Goal: Transaction & Acquisition: Purchase product/service

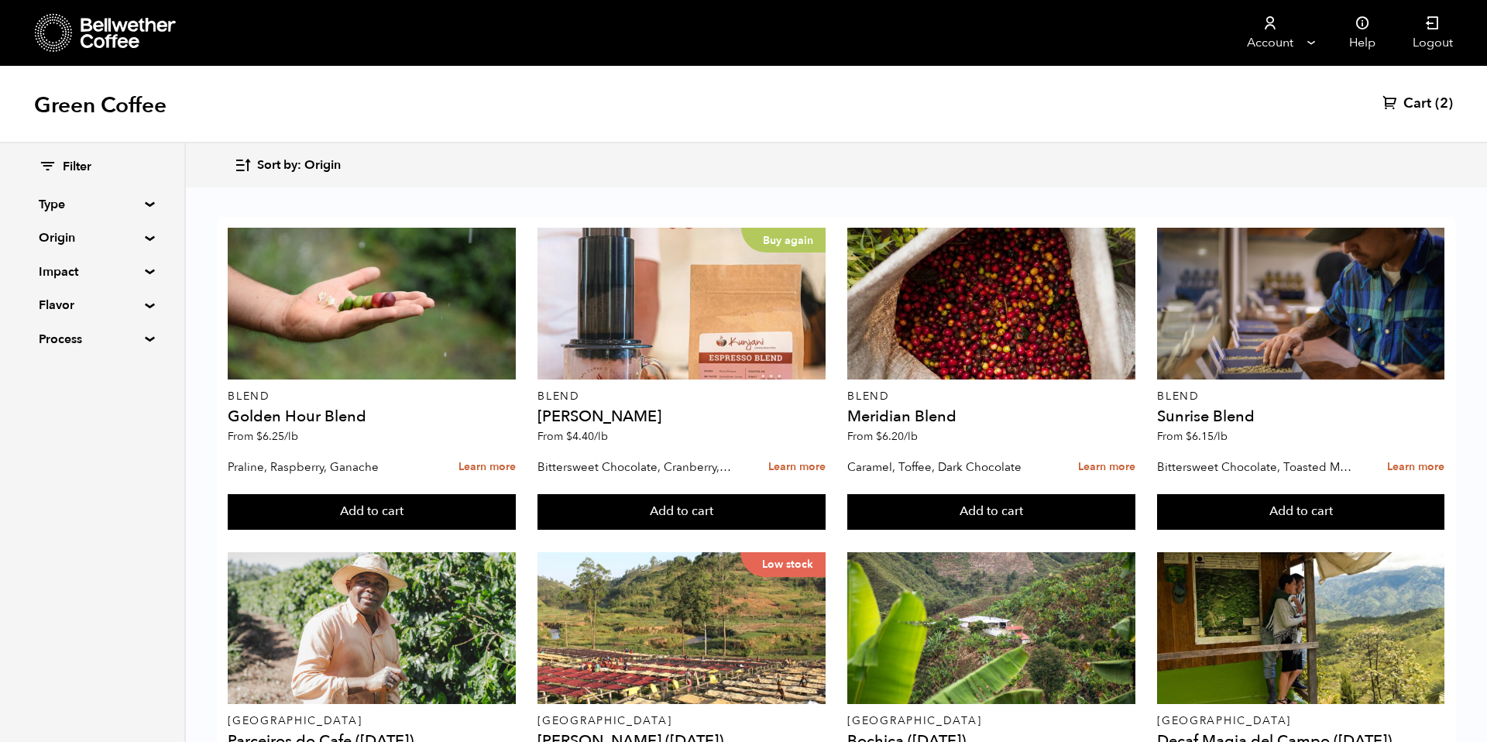
click at [259, 149] on button "Sort by: Origin" at bounding box center [287, 165] width 107 height 36
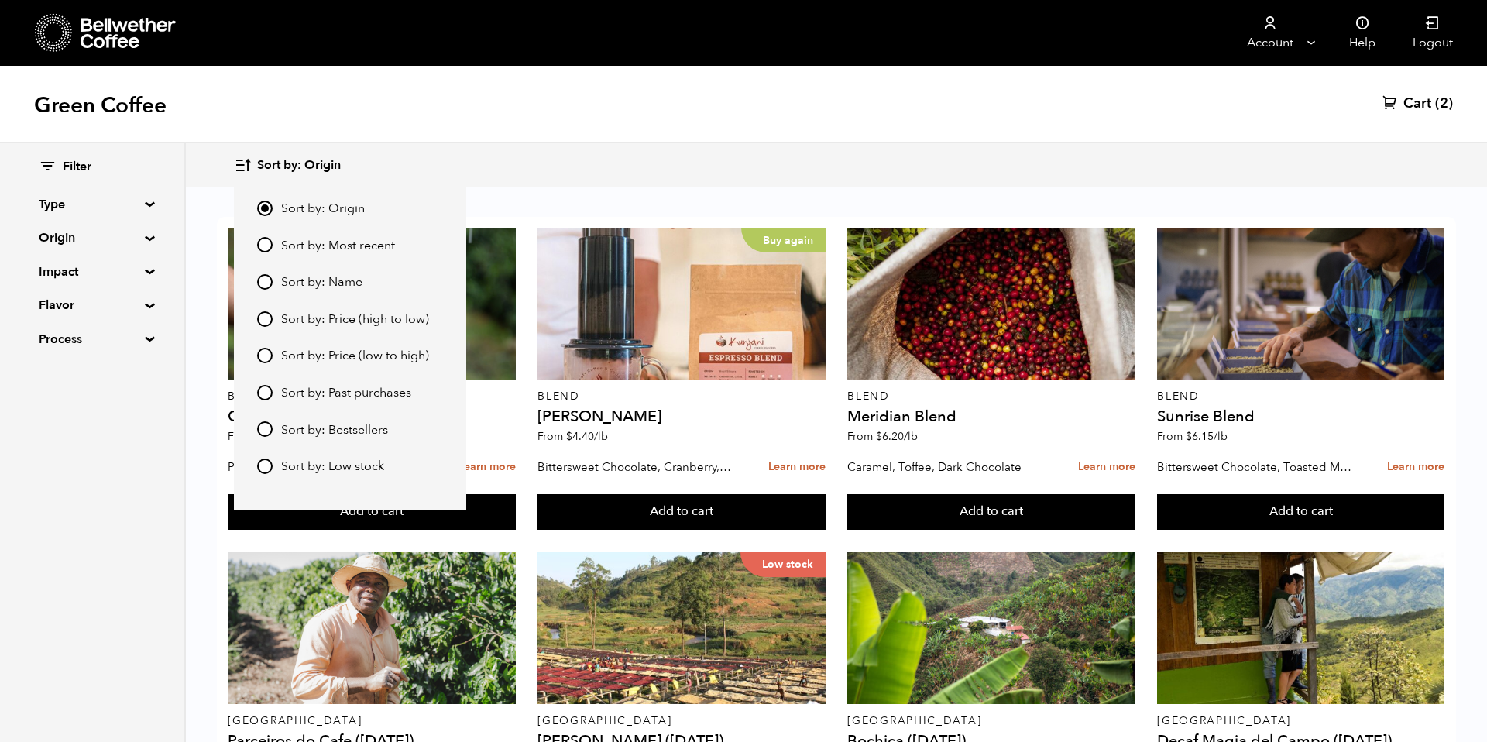
click at [264, 240] on input "Sort by: Most recent" at bounding box center [264, 244] width 15 height 15
radio input "true"
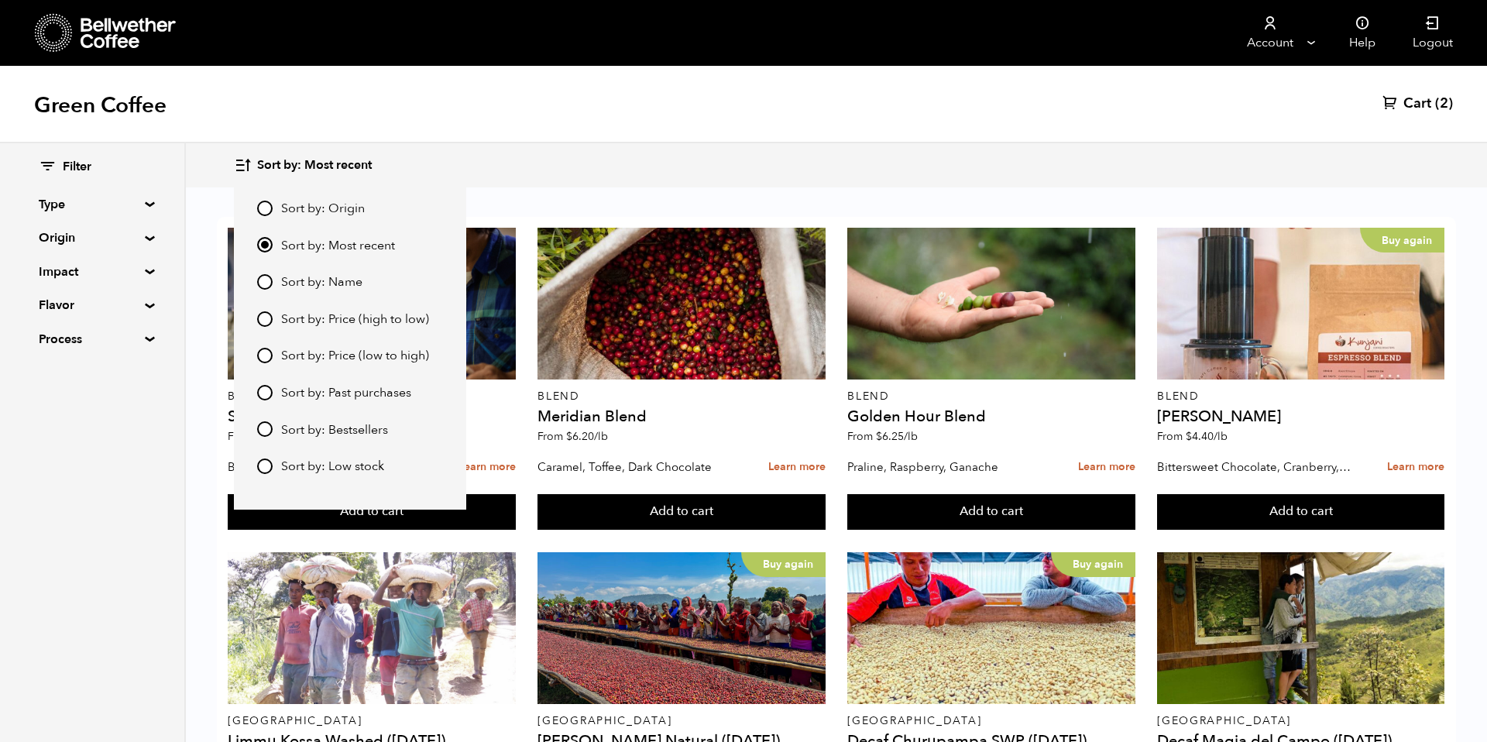
click at [883, 163] on div "Sort by: Most recent Sort by: Origin Sort by: Most recent Sort by: Name Sort by…" at bounding box center [836, 165] width 1204 height 36
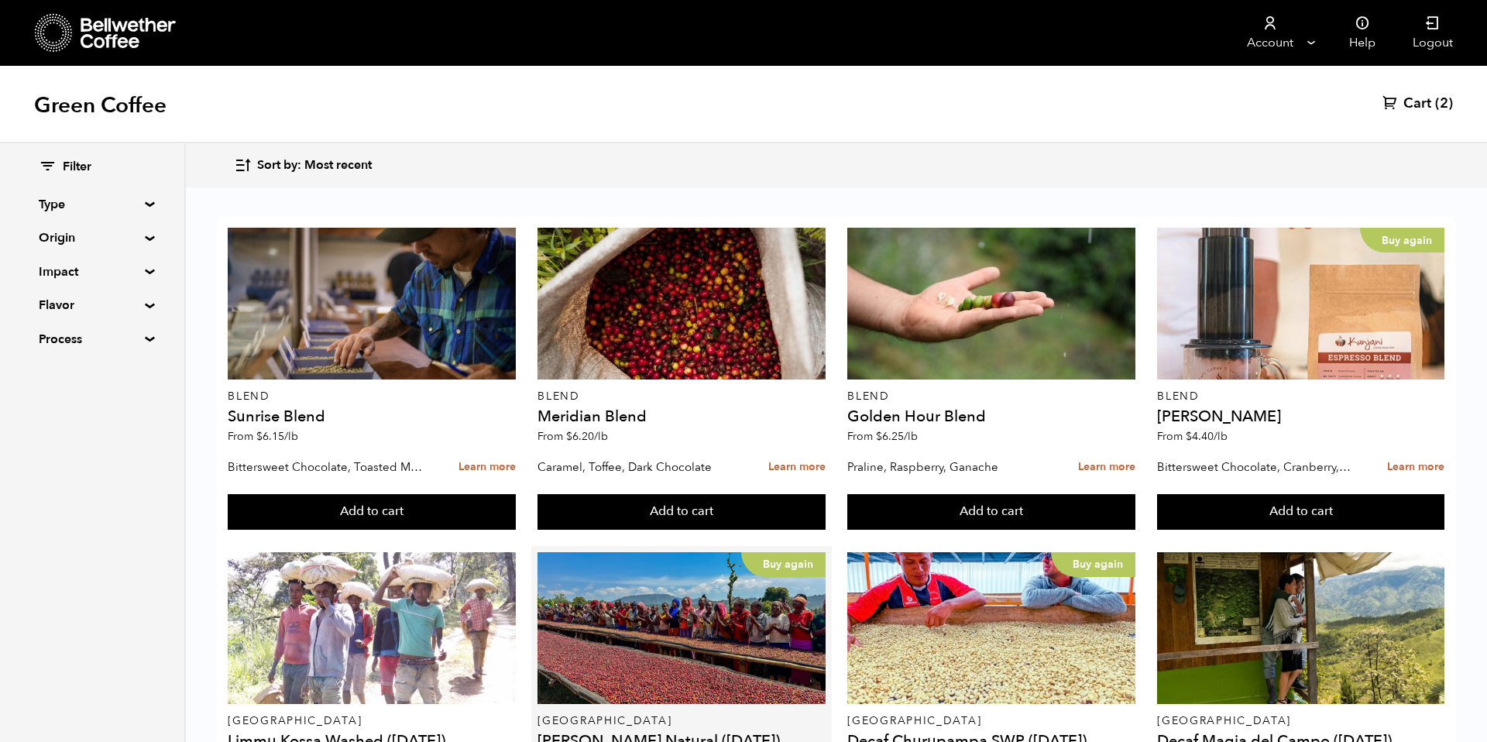
scroll to position [280, 0]
click at [107, 238] on summary "Origin" at bounding box center [92, 237] width 107 height 19
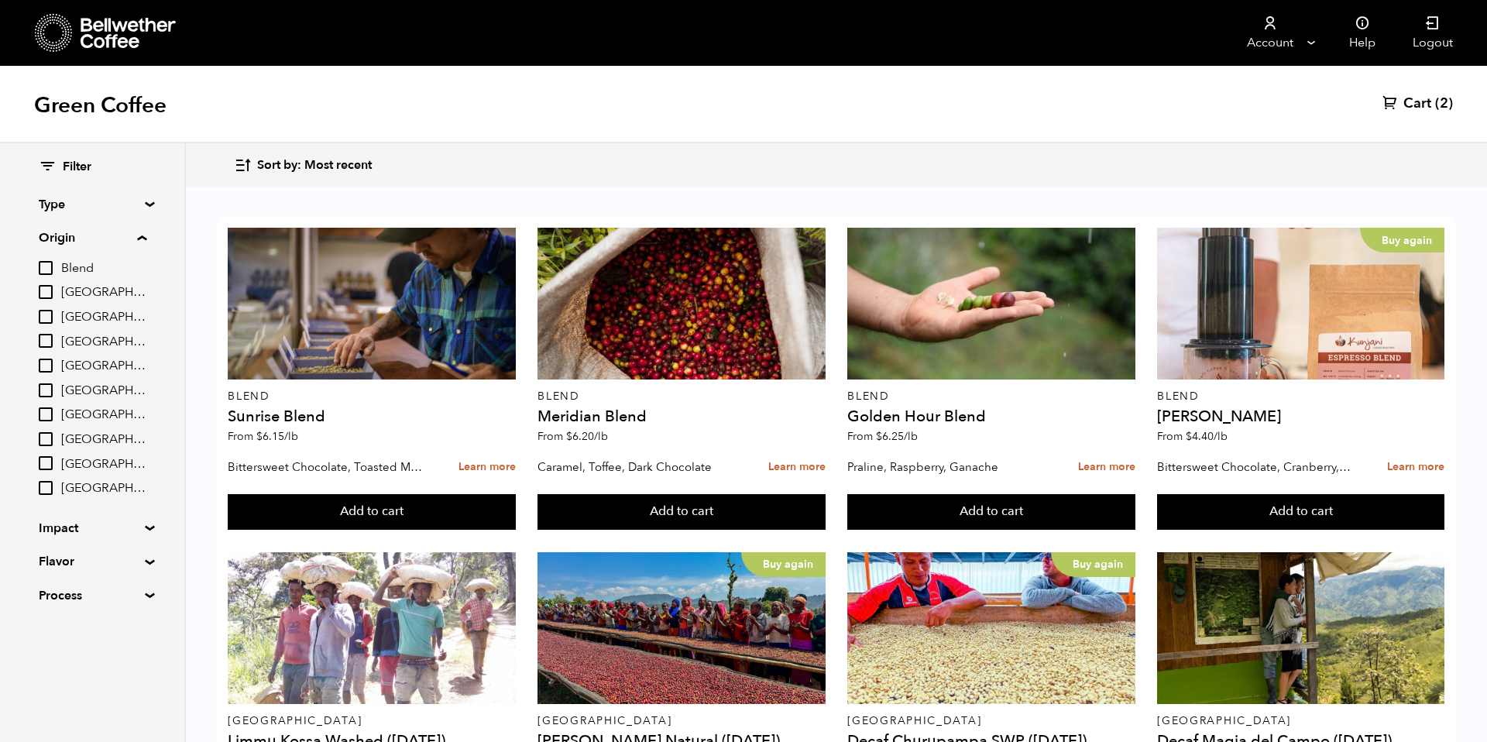
click at [91, 414] on span "[GEOGRAPHIC_DATA]" at bounding box center [103, 415] width 85 height 17
click at [0, 0] on input "[GEOGRAPHIC_DATA]" at bounding box center [0, 0] width 0 height 0
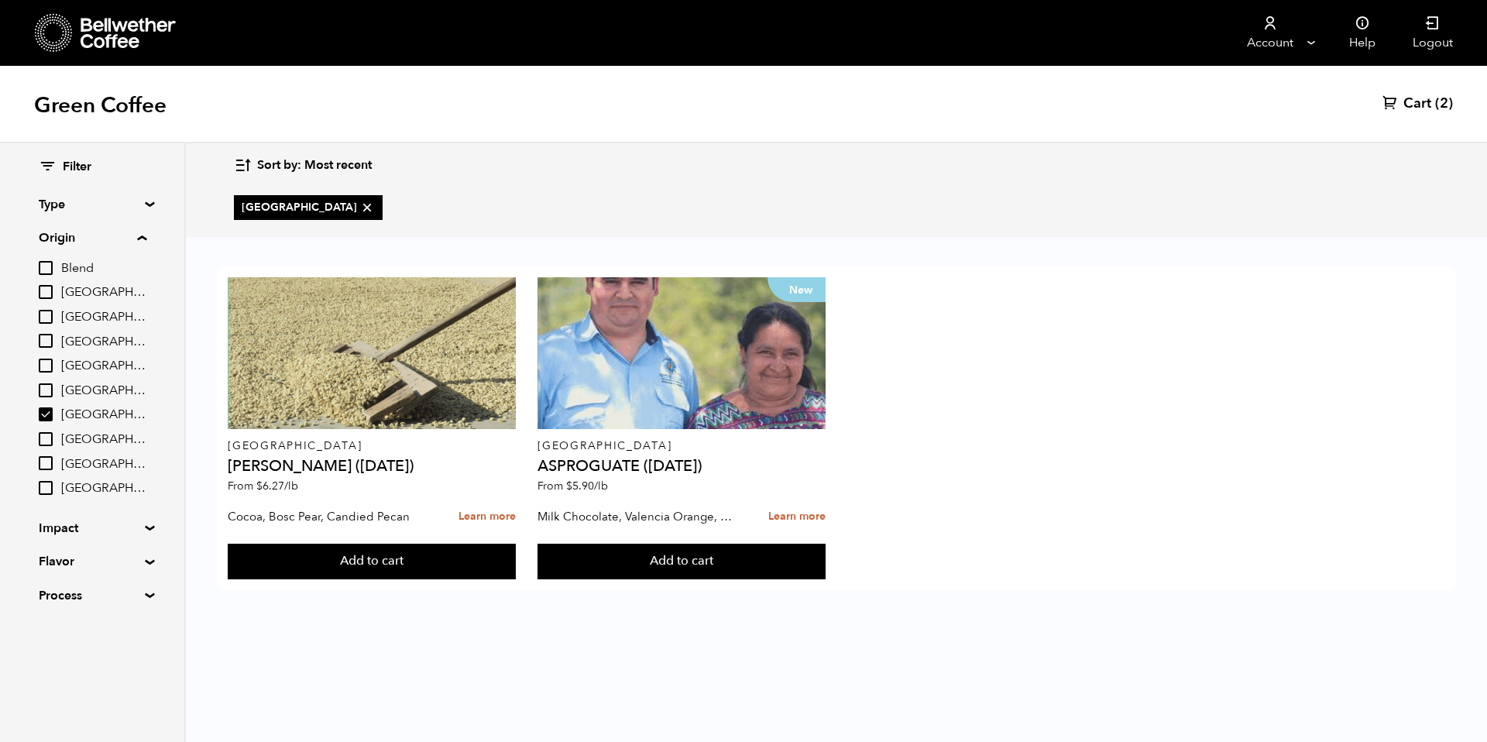
click at [91, 414] on span "[GEOGRAPHIC_DATA]" at bounding box center [103, 415] width 85 height 17
click at [0, 0] on input "[GEOGRAPHIC_DATA]" at bounding box center [0, 0] width 0 height 0
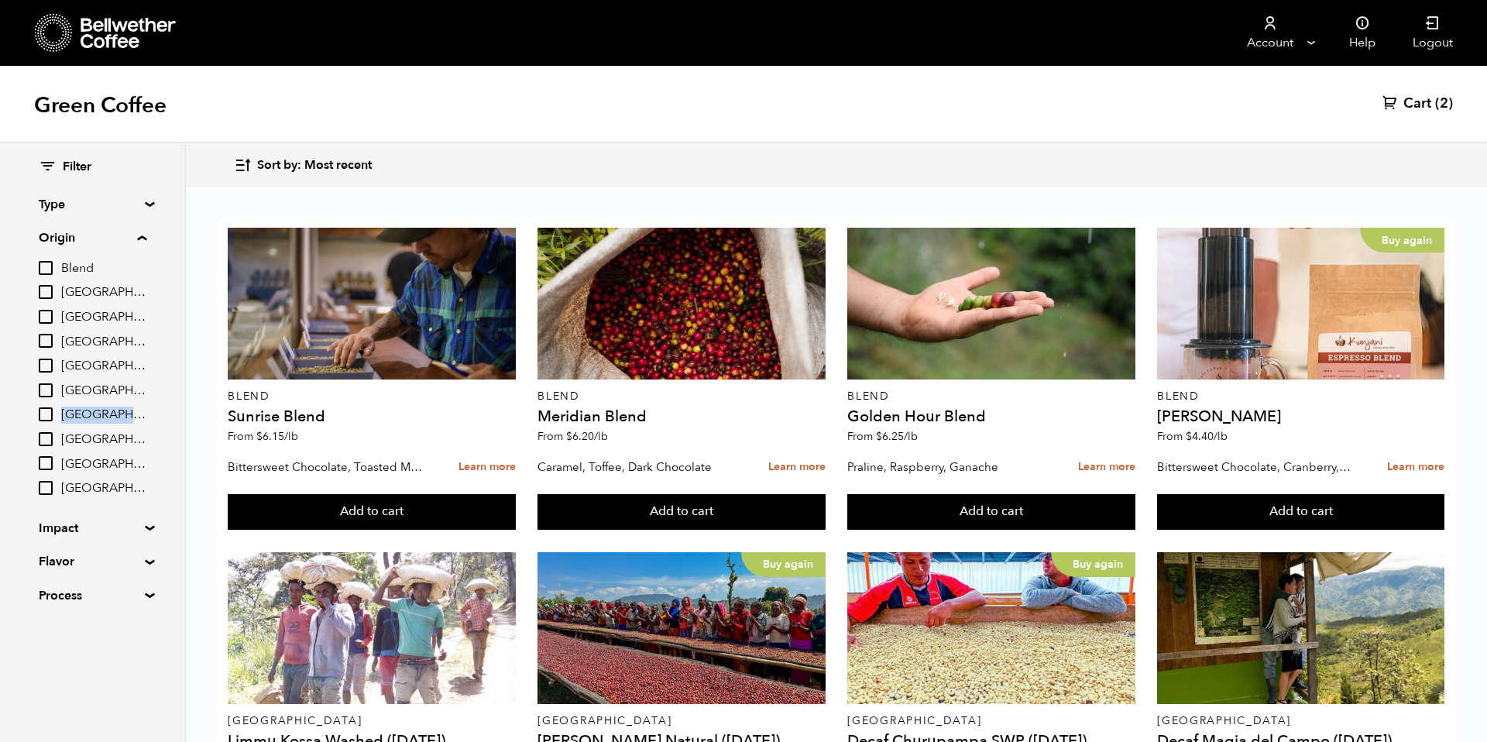
click at [91, 414] on span "[GEOGRAPHIC_DATA]" at bounding box center [103, 415] width 85 height 17
click at [0, 0] on input "[GEOGRAPHIC_DATA]" at bounding box center [0, 0] width 0 height 0
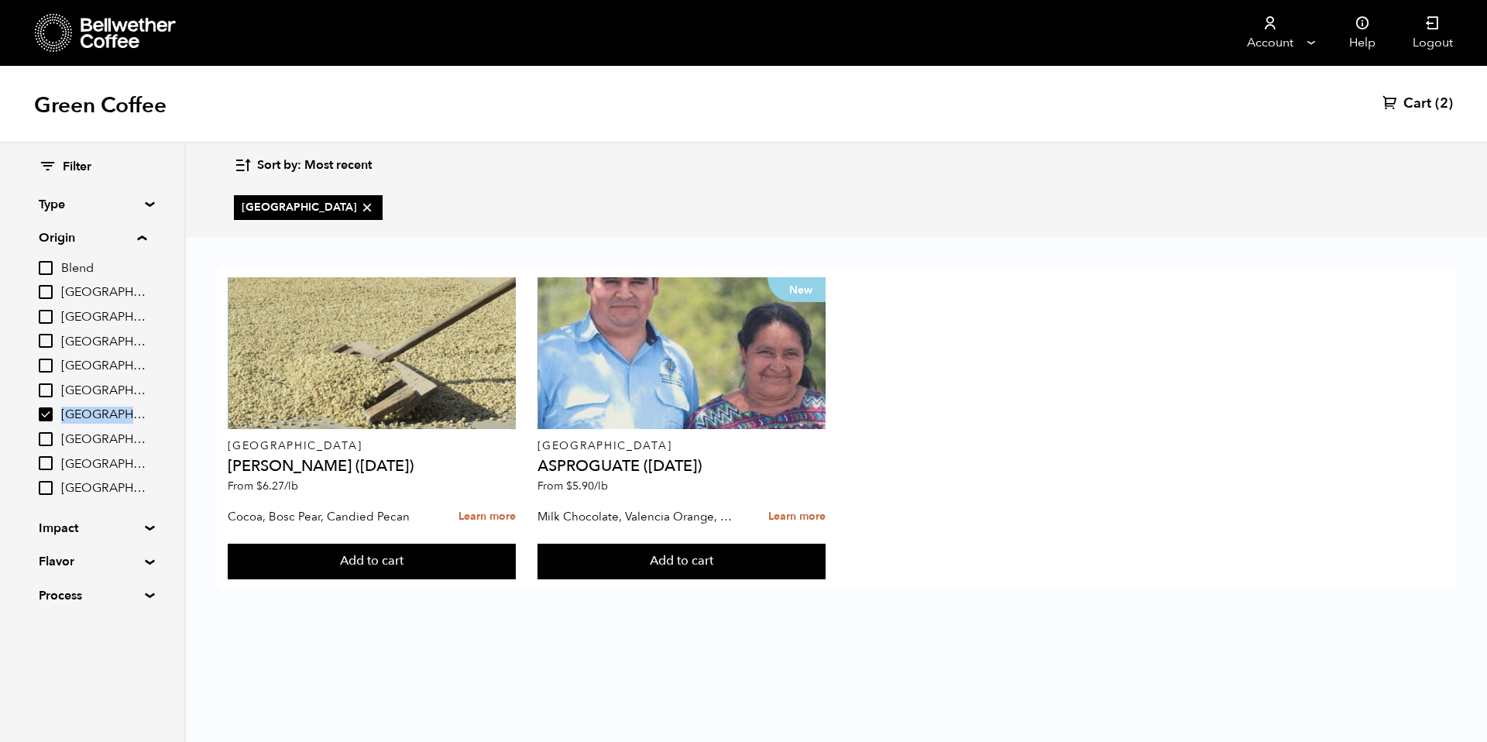
click at [91, 414] on span "[GEOGRAPHIC_DATA]" at bounding box center [103, 415] width 85 height 17
click at [0, 0] on input "[GEOGRAPHIC_DATA]" at bounding box center [0, 0] width 0 height 0
checkbox input "false"
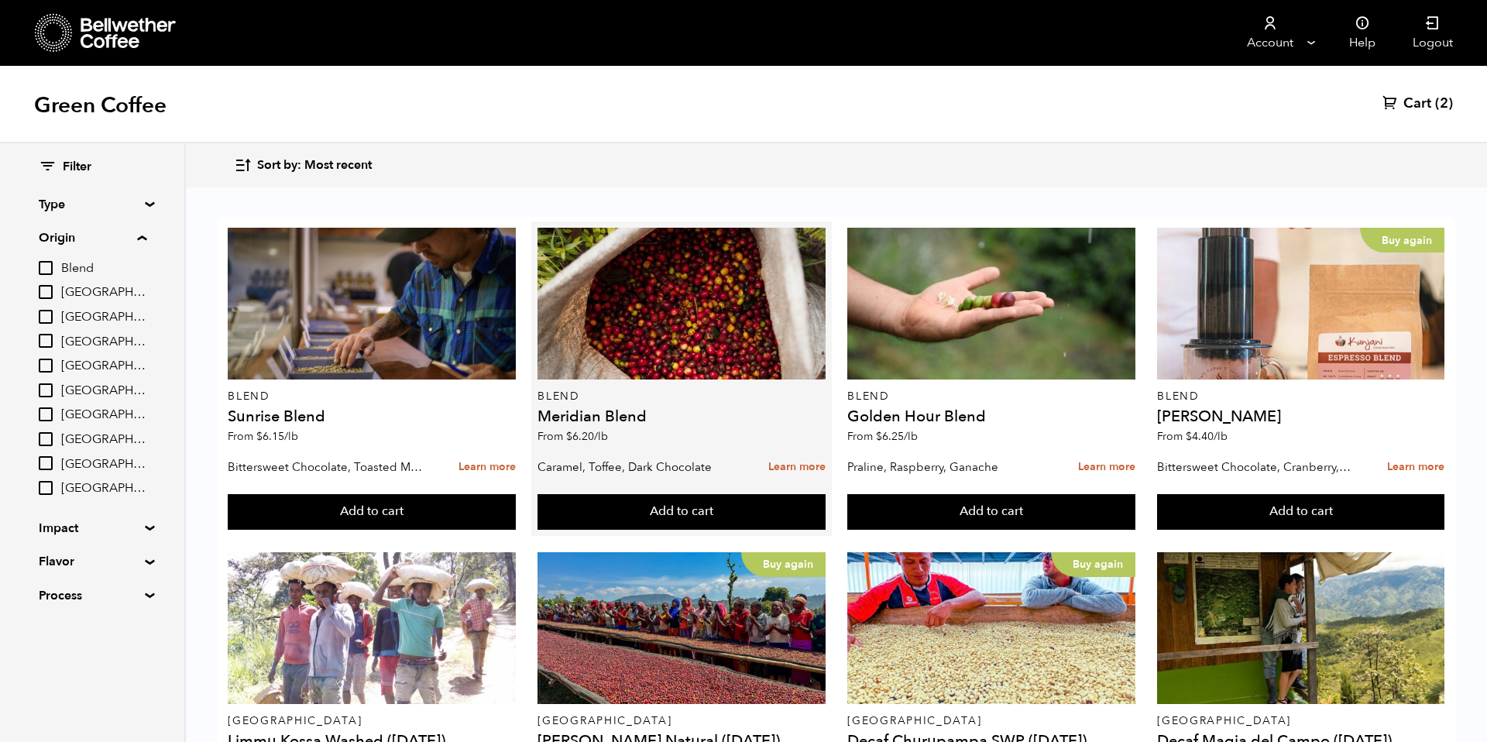
scroll to position [963, 0]
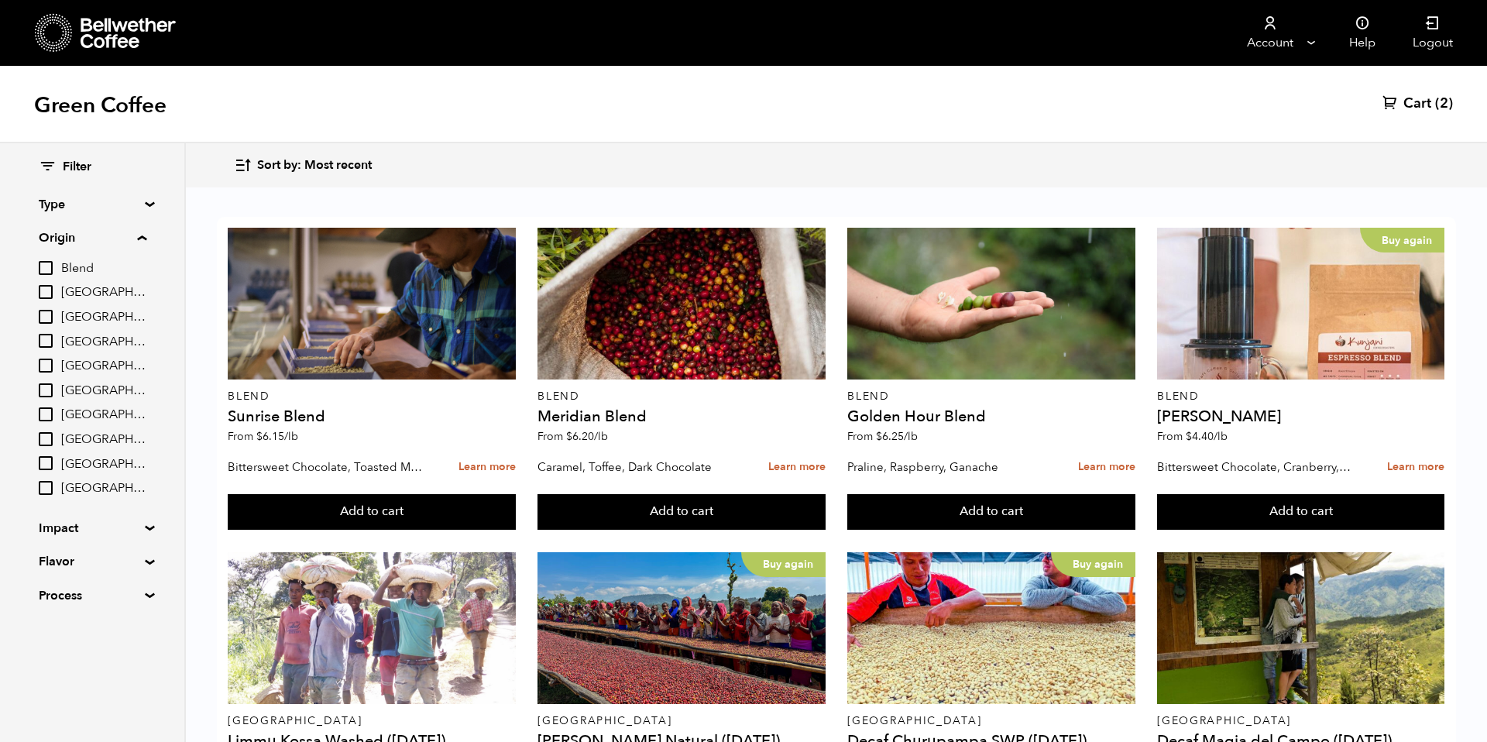
click at [509, 526] on button "Add to cart" at bounding box center [371, 512] width 287 height 36
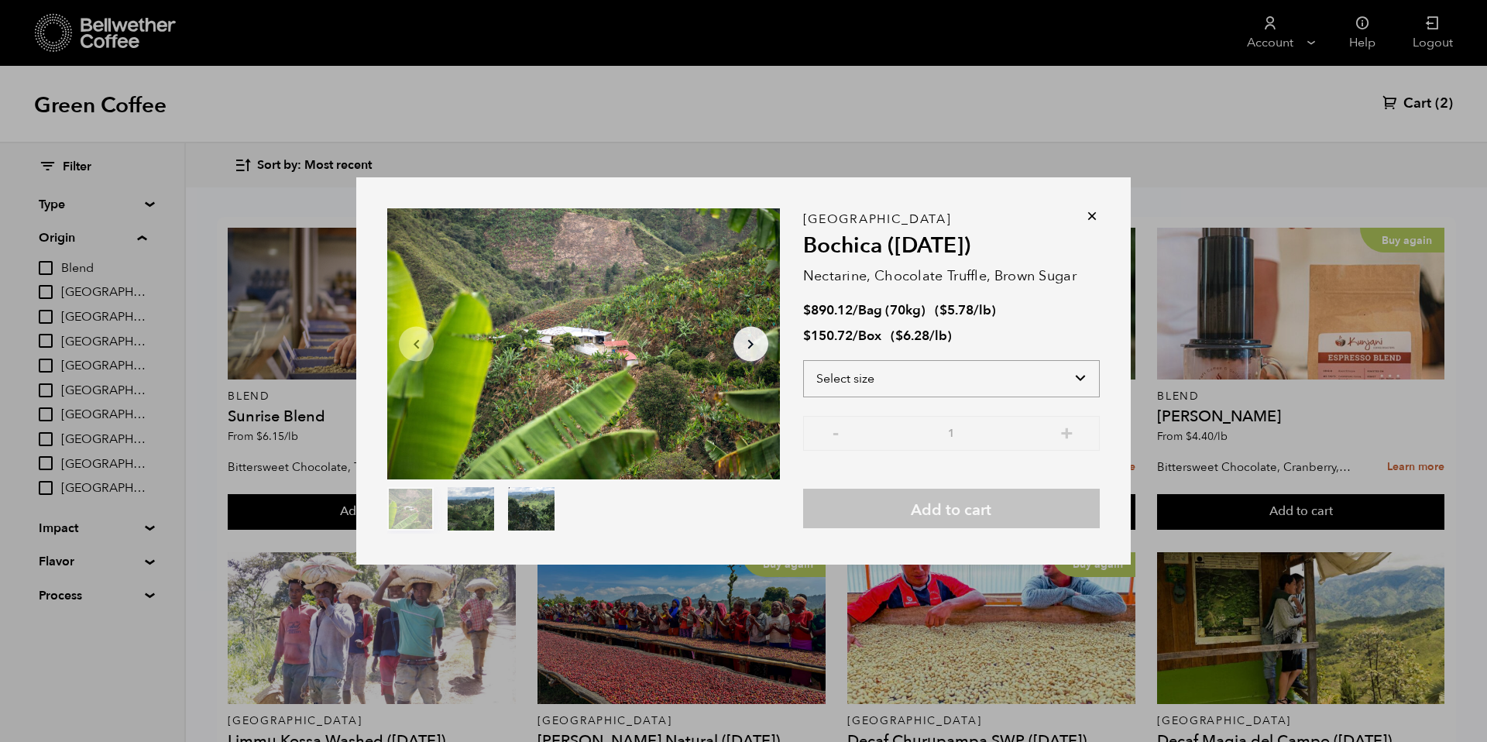
click at [884, 384] on select "Select size Bag (70kg) (154 lbs) Box (24 lbs)" at bounding box center [951, 378] width 297 height 37
select select "bag"
click at [803, 360] on select "Select size Bag (70kg) (154 lbs) Box (24 lbs)" at bounding box center [951, 378] width 297 height 37
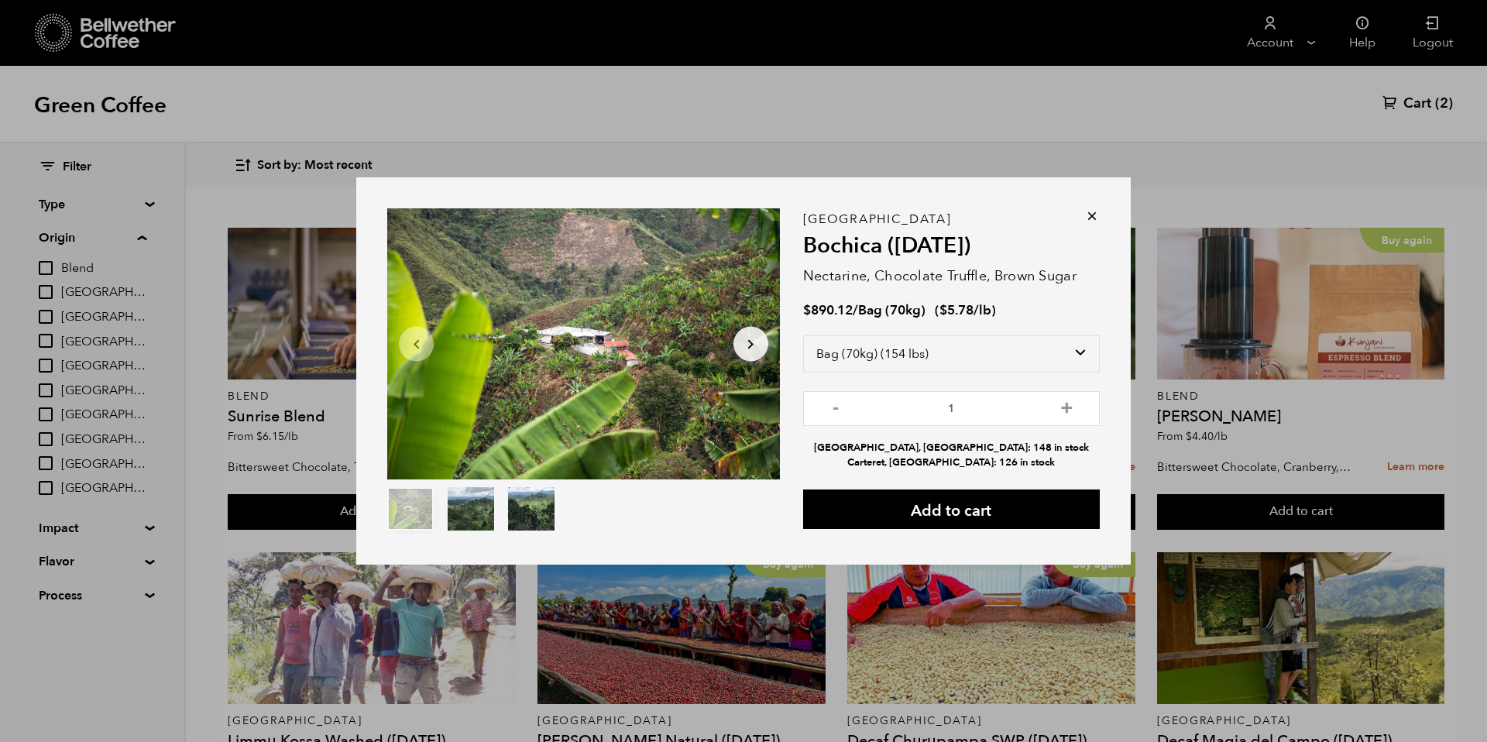
click at [1094, 217] on icon at bounding box center [1091, 215] width 15 height 15
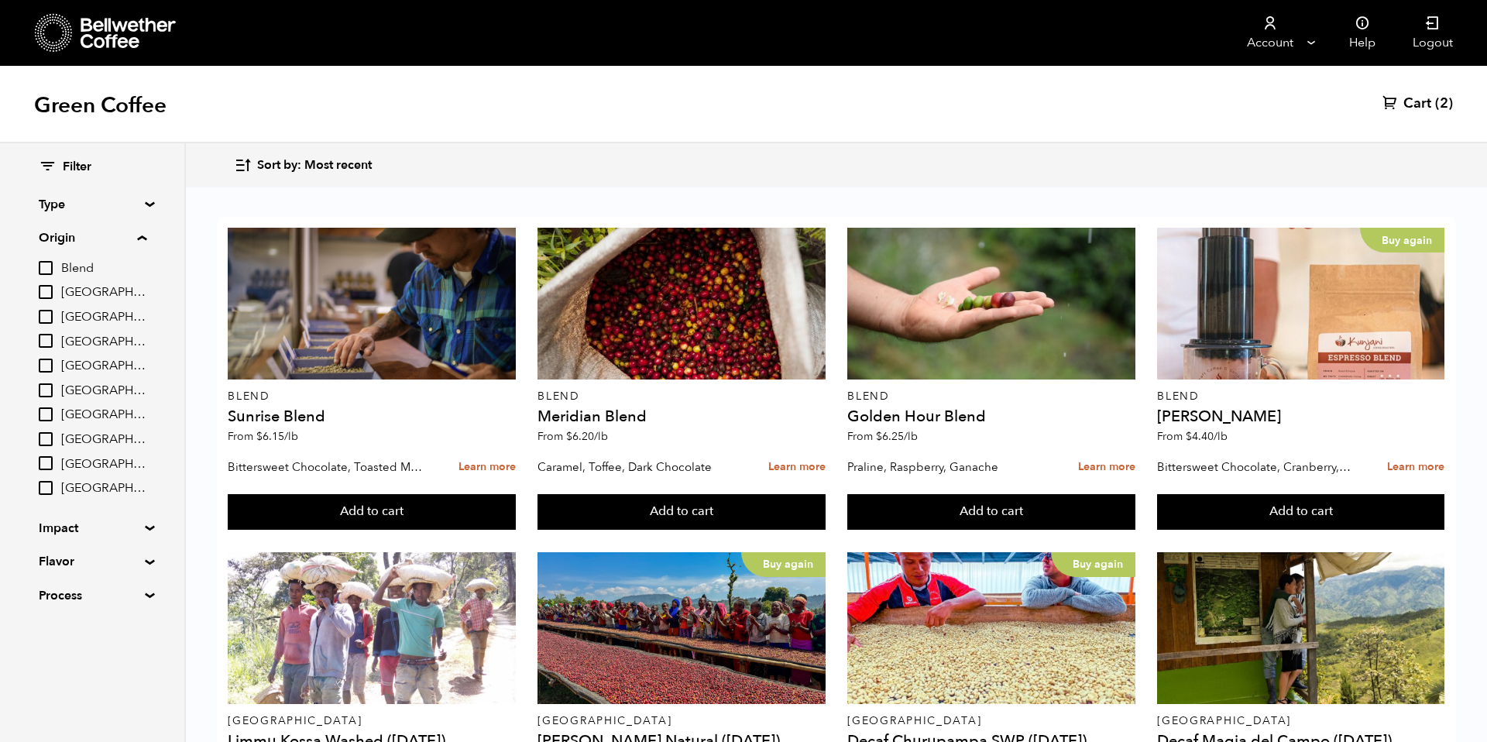
scroll to position [0, 0]
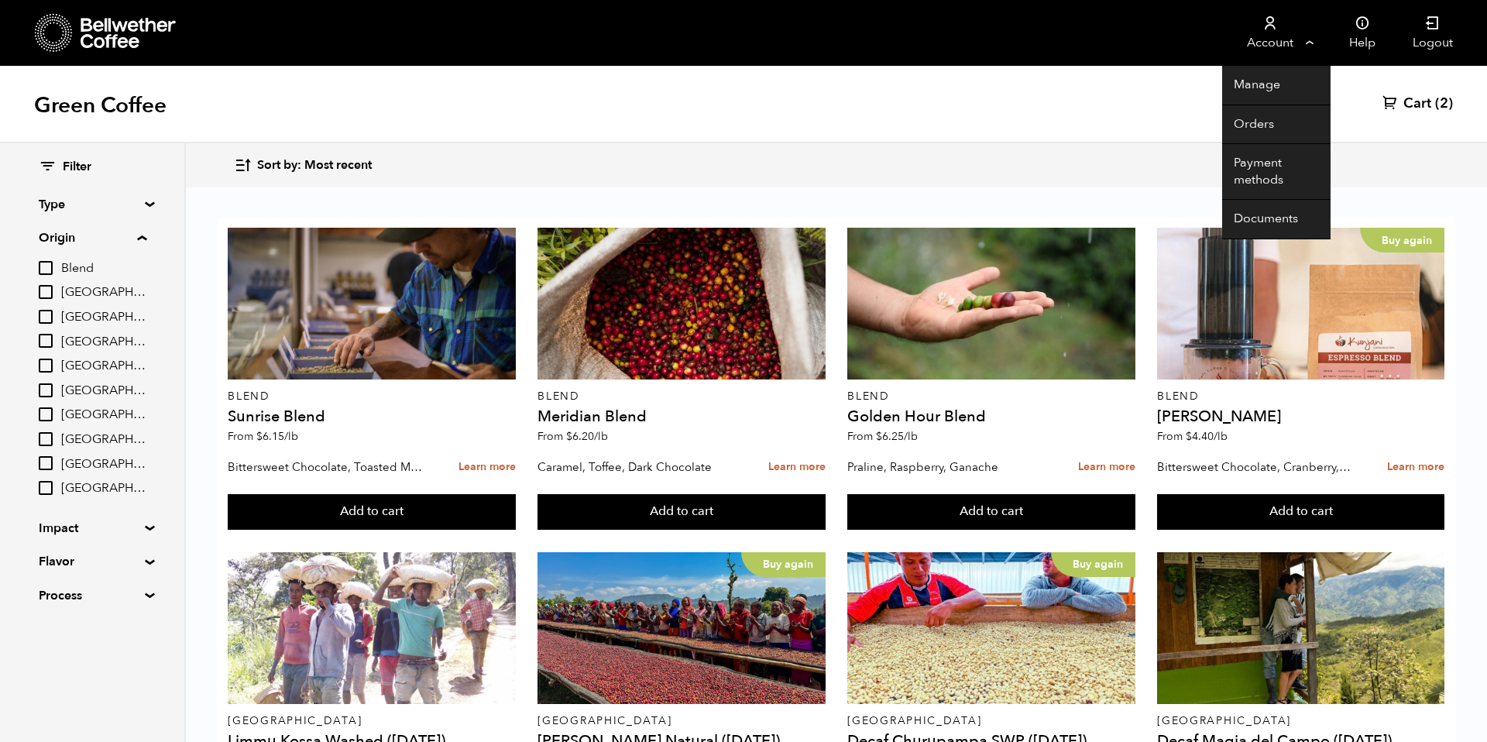
click at [1270, 19] on icon at bounding box center [1269, 22] width 15 height 15
